Goal: Task Accomplishment & Management: Manage account settings

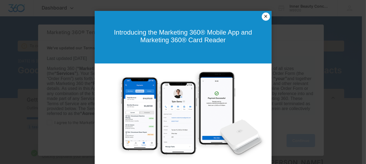
click at [264, 15] on link "×" at bounding box center [266, 17] width 8 height 8
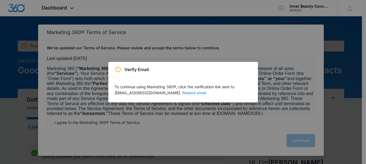
click at [206, 94] on button "Resend email" at bounding box center [194, 93] width 24 height 4
click at [293, 112] on div "Verify Email To continue using Marketing 360®, click the verification link sent…" at bounding box center [183, 82] width 366 height 164
click at [300, 145] on div "Verify Email To continue using Marketing 360®, click the verification link sent…" at bounding box center [183, 82] width 366 height 164
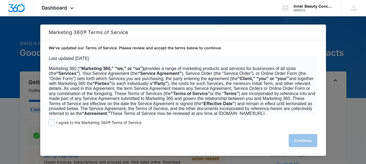
click at [51, 121] on span at bounding box center [51, 122] width 5 height 5
click at [51, 121] on input "I agree to the Marketing 360® Terms of Service" at bounding box center [51, 122] width 5 height 5
checkbox input "true"
click at [299, 141] on button "Continue" at bounding box center [302, 140] width 29 height 13
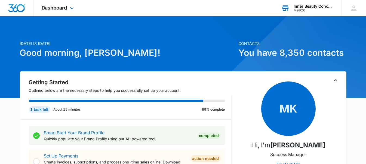
click at [322, 8] on div "M9920" at bounding box center [313, 10] width 40 height 4
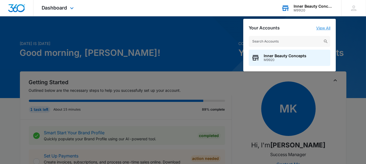
click at [323, 26] on link "View All" at bounding box center [323, 28] width 14 height 5
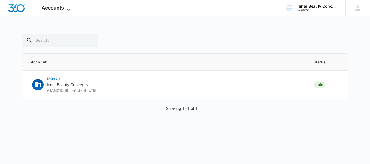
click at [52, 8] on span "Accounts" at bounding box center [53, 8] width 22 height 6
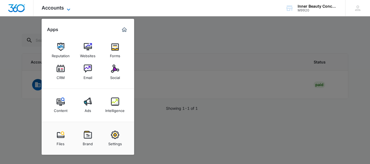
click at [52, 8] on span "Accounts" at bounding box center [53, 8] width 22 height 6
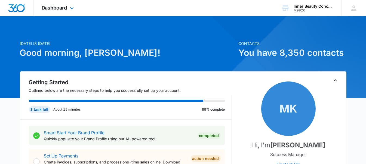
click at [56, 4] on div "Dashboard Apps Reputation Websites Forms CRM Email Social Content Ads Intellige…" at bounding box center [58, 8] width 50 height 16
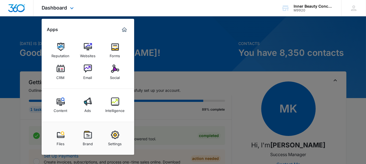
click at [56, 4] on div "Dashboard Apps Reputation Websites Forms CRM Email Social Content Ads Intellige…" at bounding box center [58, 8] width 50 height 16
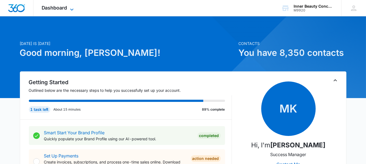
click at [63, 7] on span "Dashboard" at bounding box center [55, 8] width 26 height 6
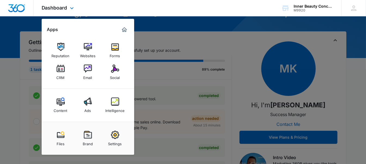
scroll to position [40, 0]
click at [113, 70] on img at bounding box center [115, 68] width 8 height 8
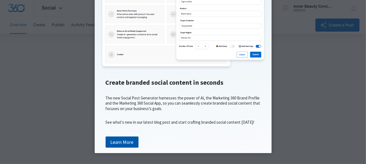
scroll to position [123, 0]
click at [119, 138] on link "Learn More" at bounding box center [121, 141] width 33 height 11
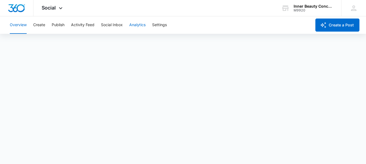
click at [135, 26] on button "Analytics" at bounding box center [137, 24] width 16 height 17
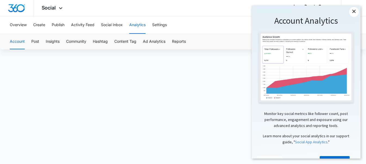
click at [350, 8] on link "×" at bounding box center [354, 12] width 10 height 10
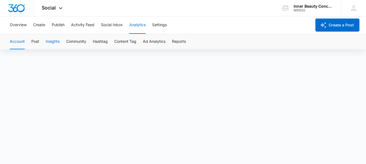
click at [54, 39] on button "Insights" at bounding box center [53, 41] width 14 height 15
click at [38, 41] on button "Post" at bounding box center [35, 41] width 8 height 15
click at [54, 40] on button "Insights" at bounding box center [53, 41] width 14 height 15
click at [79, 43] on button "Community" at bounding box center [76, 41] width 20 height 15
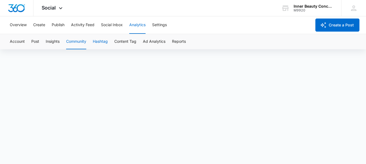
scroll to position [4, 0]
click at [100, 38] on button "Hashtag" at bounding box center [100, 41] width 15 height 15
click at [133, 43] on button "Content Tag" at bounding box center [125, 41] width 22 height 15
click at [150, 43] on button "Ad Analytics" at bounding box center [154, 41] width 23 height 15
drag, startPoint x: 167, startPoint y: 44, endPoint x: 176, endPoint y: 43, distance: 9.3
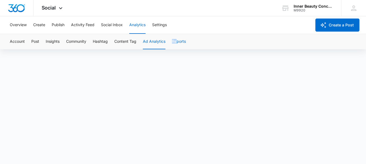
click at [176, 43] on div "Account Post Insights Community Hashtag Content Tag Ad Analytics Reports" at bounding box center [183, 41] width 353 height 15
click at [176, 43] on button "Reports" at bounding box center [179, 41] width 14 height 15
click at [35, 42] on button "Post" at bounding box center [35, 41] width 8 height 15
click at [20, 43] on button "Account" at bounding box center [17, 41] width 15 height 15
click at [82, 22] on button "Activity Feed" at bounding box center [82, 24] width 23 height 17
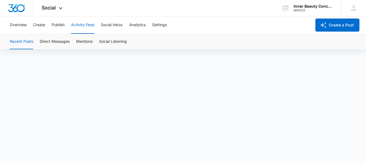
scroll to position [4, 0]
click at [20, 26] on button "Overview" at bounding box center [18, 24] width 17 height 17
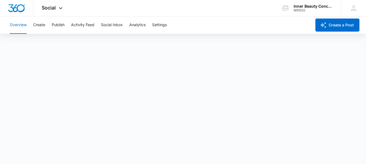
click at [252, 19] on div "Overview Create Publish Activity Feed Social Inbox Analytics Settings" at bounding box center [159, 24] width 305 height 17
click at [57, 9] on icon at bounding box center [60, 9] width 7 height 7
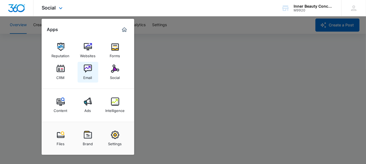
click at [86, 73] on div "Email" at bounding box center [87, 76] width 9 height 7
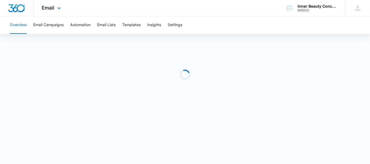
click at [57, 2] on div "Email Apps Reputation Websites Forms CRM Email Social Content Ads Intelligence …" at bounding box center [51, 8] width 37 height 16
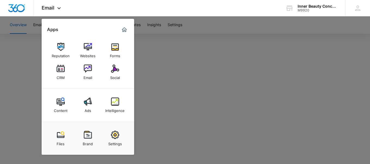
click at [158, 56] on div at bounding box center [185, 82] width 370 height 164
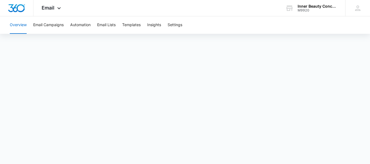
drag, startPoint x: 349, startPoint y: 8, endPoint x: 219, endPoint y: 21, distance: 131.2
click at [219, 21] on div "Overview Email Campaigns Automation Email Lists Templates Insights Settings" at bounding box center [185, 24] width 357 height 17
click at [47, 11] on div "Email Apps Reputation Websites Forms CRM Email Social Content Ads Intelligence …" at bounding box center [51, 8] width 37 height 16
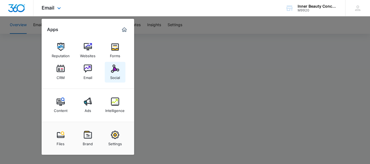
click at [114, 73] on div "Social" at bounding box center [115, 76] width 10 height 7
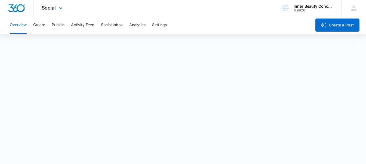
scroll to position [1, 0]
click at [352, 8] on icon at bounding box center [353, 8] width 8 height 8
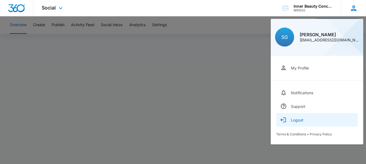
click at [296, 115] on button "Logout" at bounding box center [317, 120] width 82 height 14
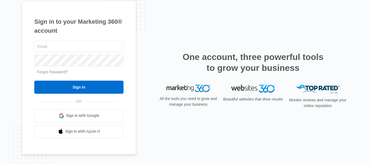
type input "[EMAIL_ADDRESS][DOMAIN_NAME]"
click at [97, 113] on span "Sign in with Google" at bounding box center [82, 116] width 33 height 6
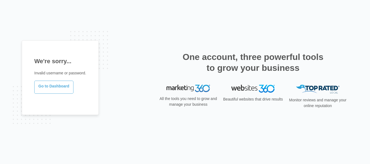
click at [60, 88] on link "Go to Dashboard" at bounding box center [53, 86] width 39 height 13
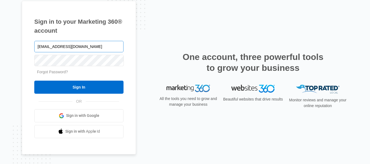
click at [103, 49] on input "innerbeautyconceptsmarketing@gmail.com" at bounding box center [78, 46] width 89 height 11
type input "info@innerbeautyconcepts.com"
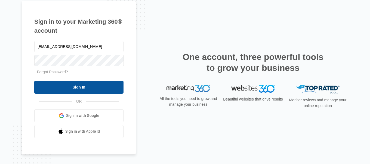
click at [94, 85] on input "Sign In" at bounding box center [78, 86] width 89 height 13
